Goal: Information Seeking & Learning: Learn about a topic

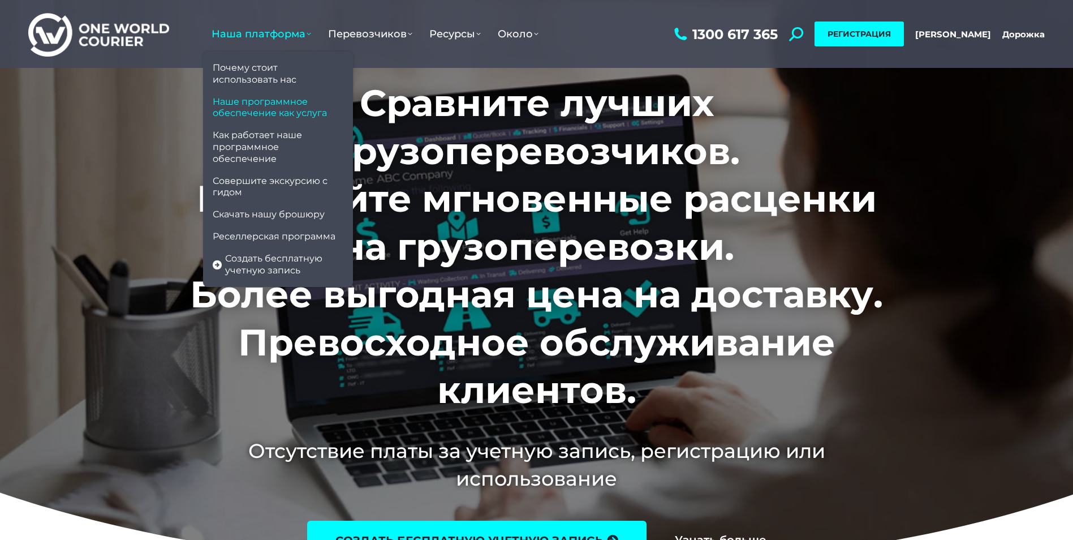
click at [278, 106] on span "Наше программное обеспечение как услуга" at bounding box center [278, 108] width 131 height 24
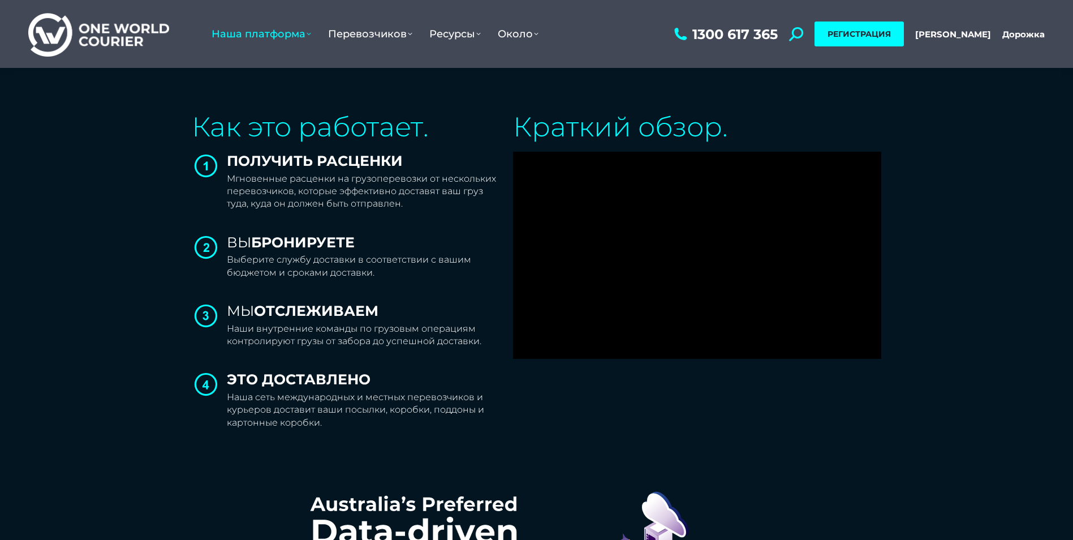
click at [96, 23] on img at bounding box center [98, 34] width 141 height 46
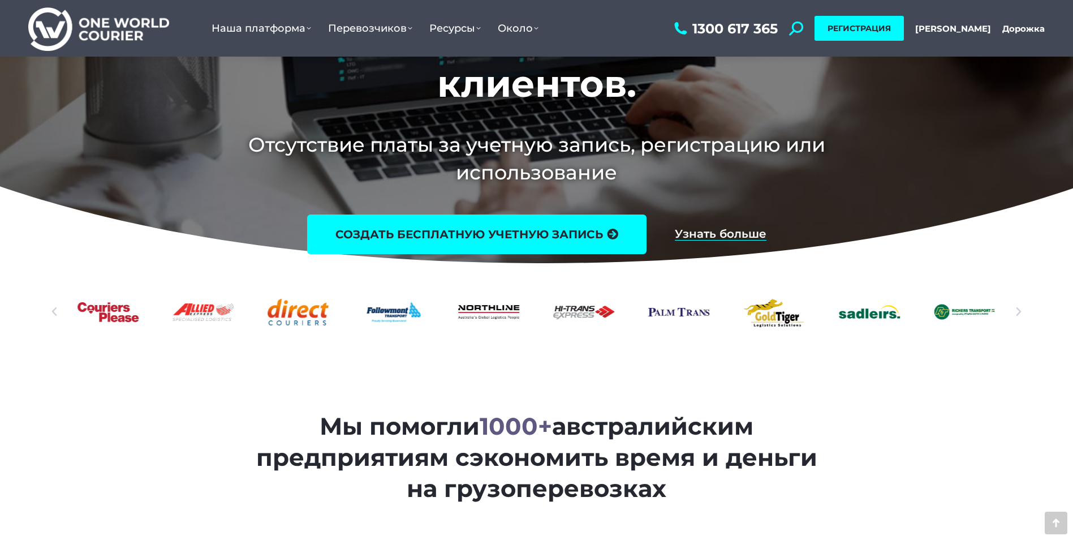
scroll to position [339, 0]
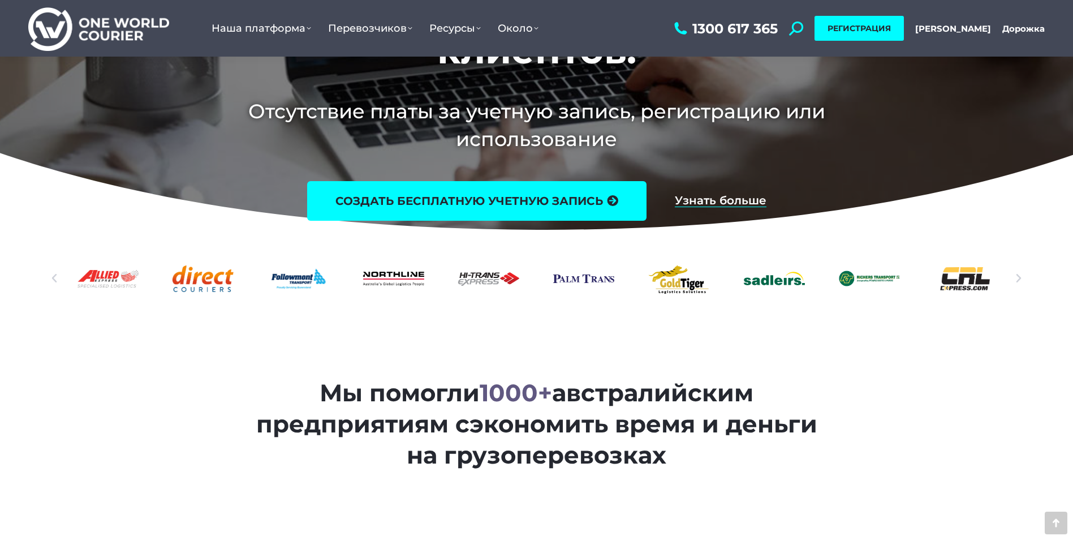
click at [1017, 280] on icon "Следующий" at bounding box center [1018, 278] width 11 height 11
click at [1017, 276] on icon "Следующий" at bounding box center [1018, 278] width 11 height 11
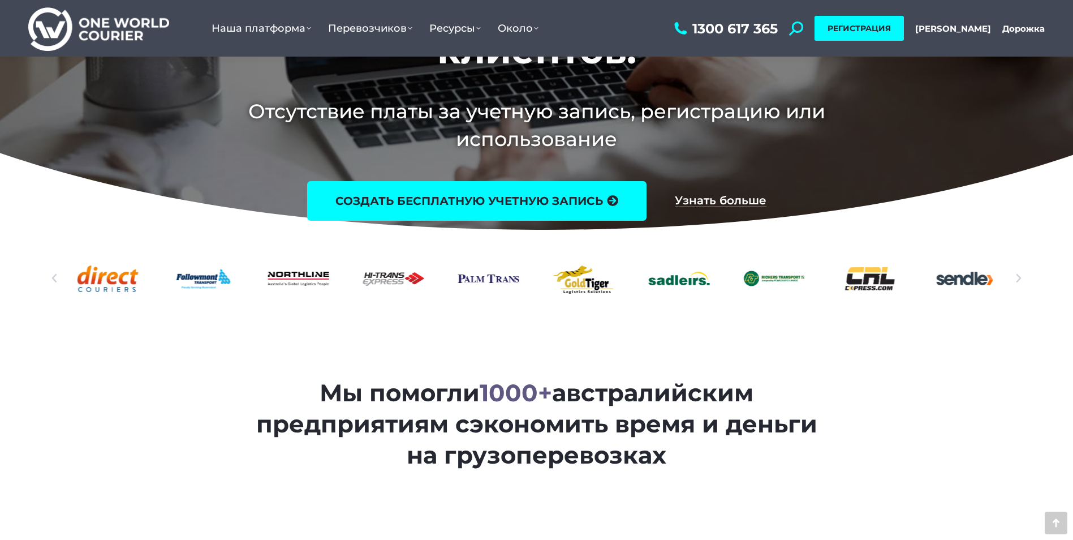
click at [1017, 276] on icon "Следующий" at bounding box center [1018, 278] width 11 height 11
click at [1017, 281] on icon "Следующий" at bounding box center [1018, 278] width 11 height 11
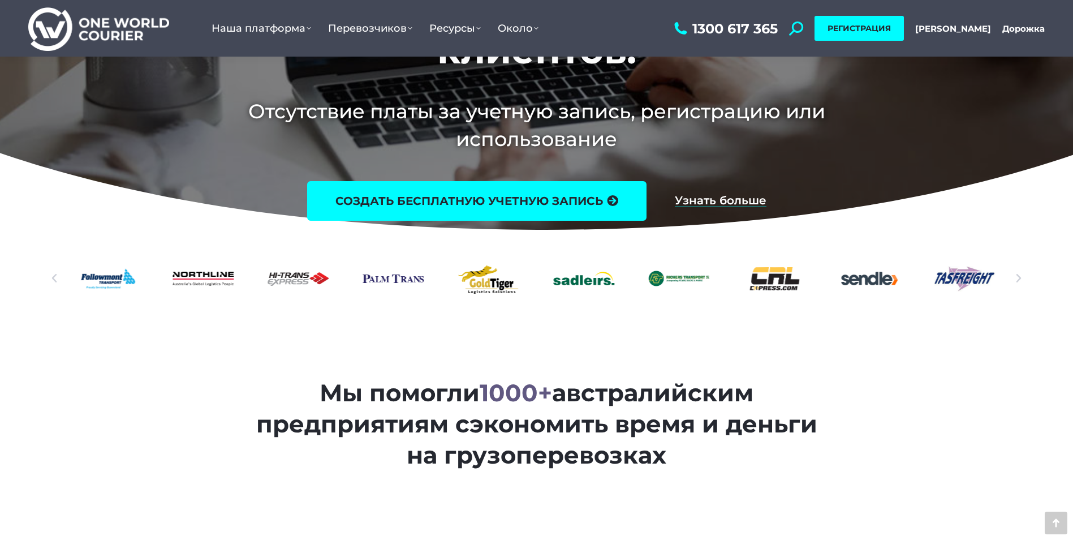
click at [1019, 280] on icon "Следующий" at bounding box center [1018, 278] width 11 height 11
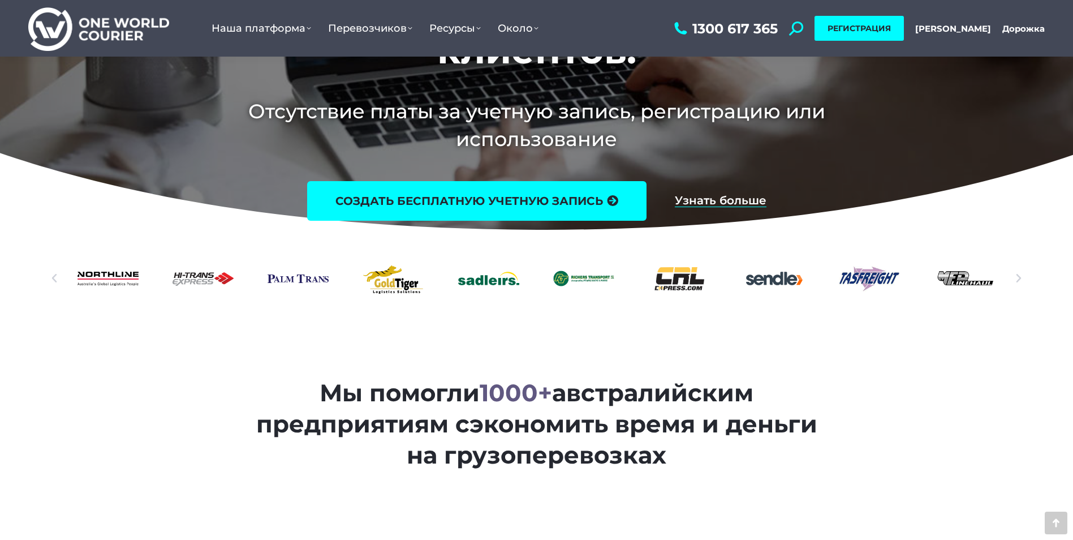
click at [1019, 280] on icon "Следующий" at bounding box center [1018, 278] width 11 height 11
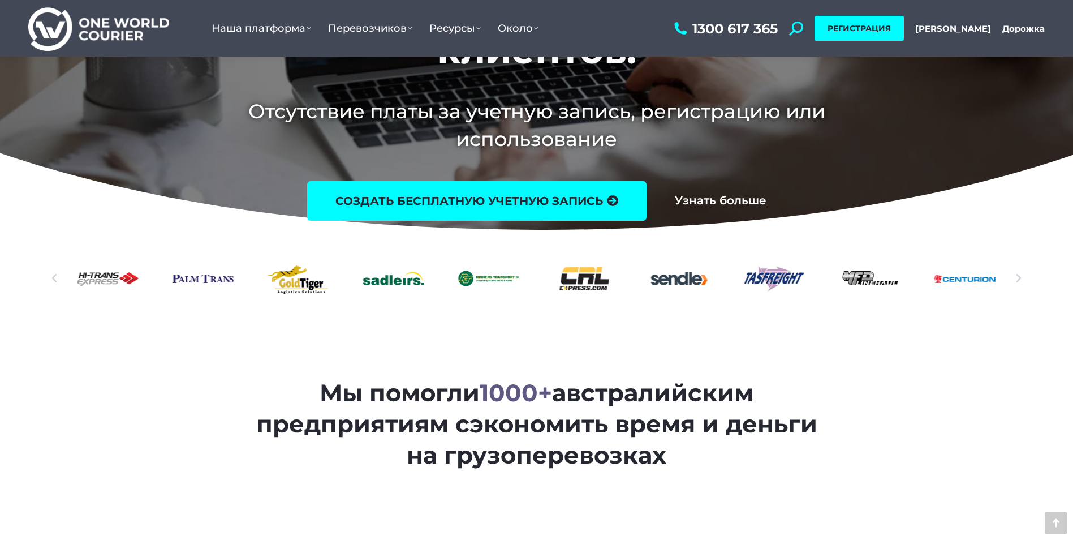
click at [1019, 280] on icon "Следующий" at bounding box center [1018, 278] width 11 height 11
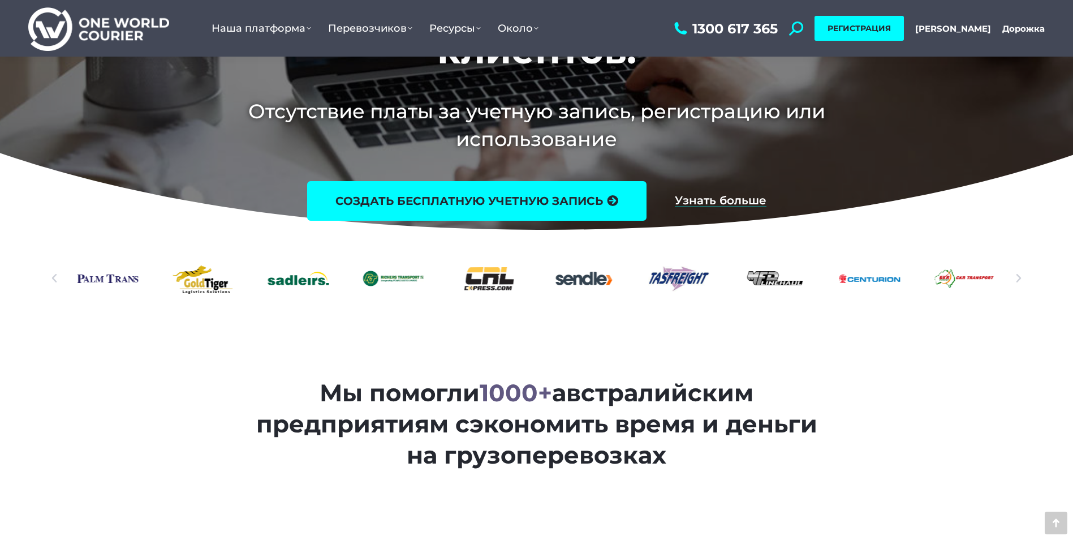
click at [1019, 280] on icon "Следующий" at bounding box center [1018, 278] width 11 height 11
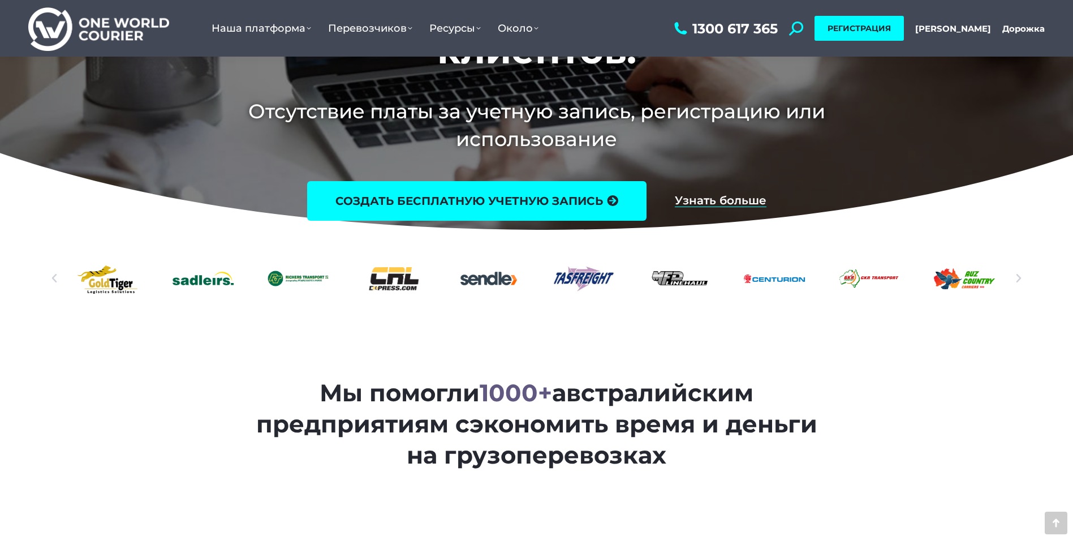
click at [1019, 280] on icon "Следующий" at bounding box center [1018, 278] width 11 height 11
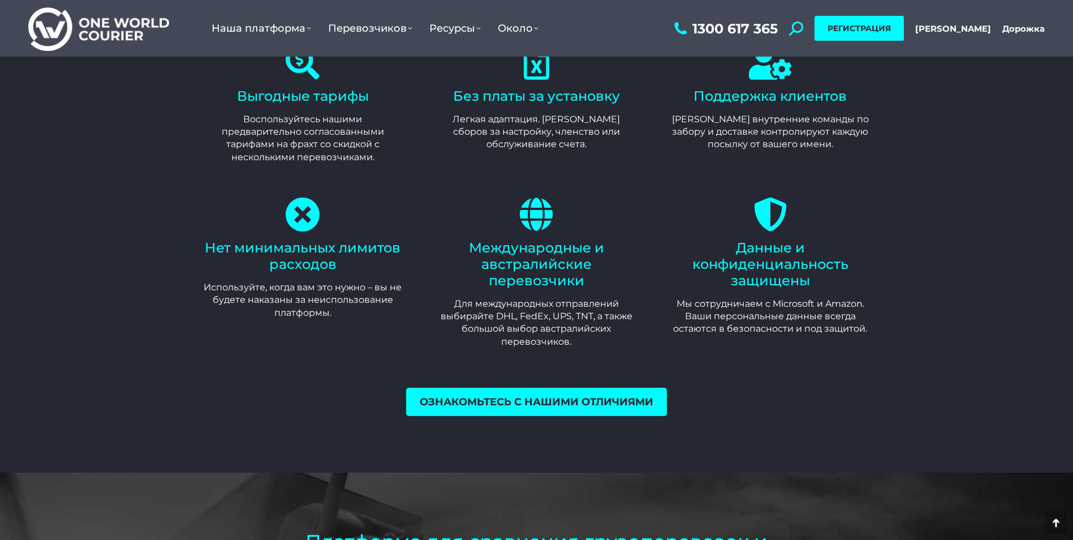
scroll to position [2715, 0]
